Goal: Task Accomplishment & Management: Manage account settings

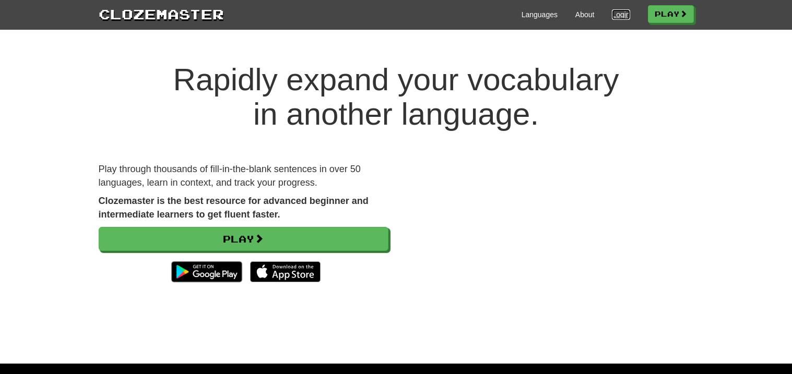
click at [623, 15] on link "Login" at bounding box center [621, 14] width 18 height 10
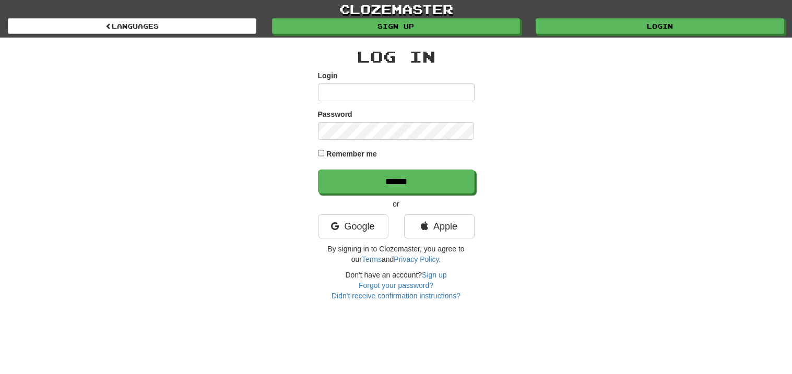
click at [331, 212] on div "Log In Login Password Remember me ****** or Google Apple By signing in to Cloze…" at bounding box center [396, 174] width 157 height 253
click at [335, 222] on icon at bounding box center [335, 226] width 8 height 9
